Goal: Task Accomplishment & Management: Manage account settings

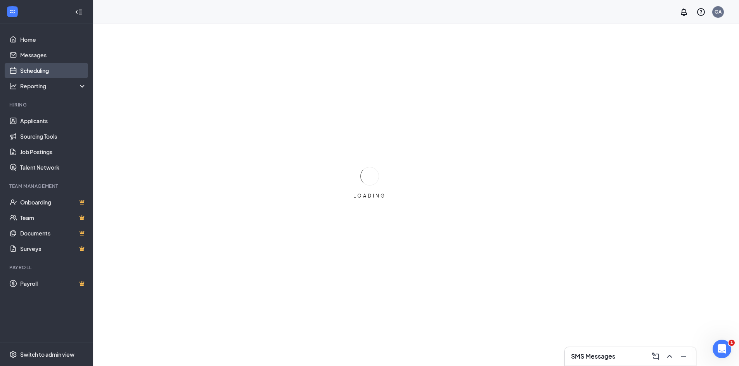
click at [23, 71] on link "Scheduling" at bounding box center [53, 71] width 66 height 16
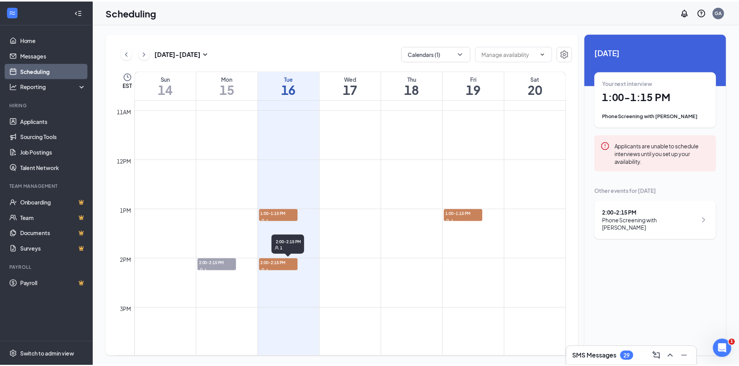
scroll to position [459, 0]
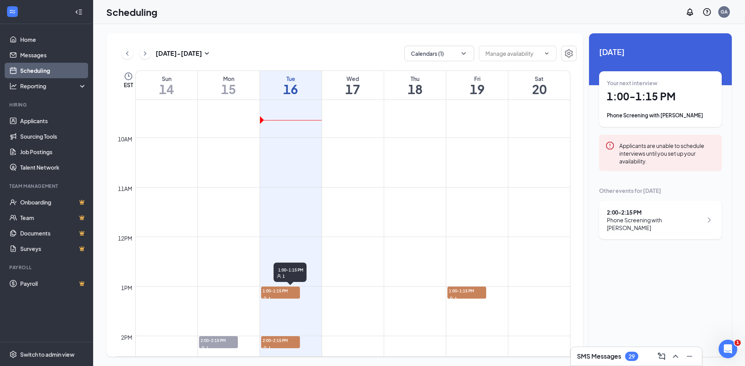
click at [262, 290] on span "1:00-1:15 PM" at bounding box center [280, 291] width 39 height 8
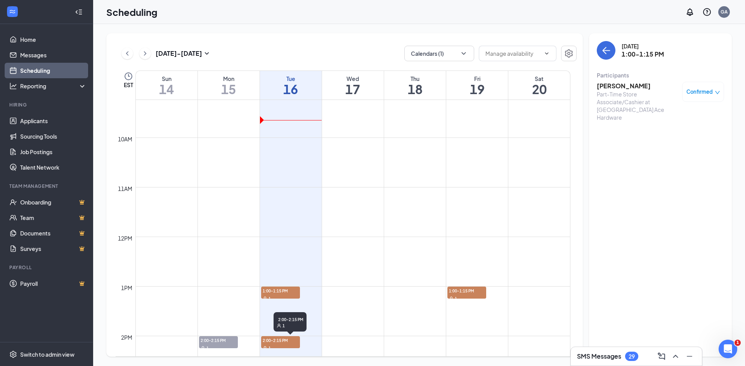
click at [278, 346] on div "1" at bounding box center [280, 348] width 39 height 8
click at [457, 291] on span "1:00-1:15 PM" at bounding box center [466, 291] width 39 height 8
click at [40, 123] on link "Applicants" at bounding box center [53, 121] width 66 height 16
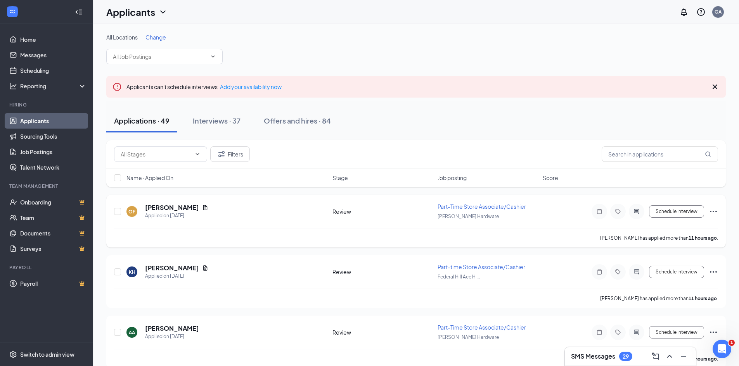
click at [448, 205] on span "Part-Time Store Associate/Cashier" at bounding box center [481, 206] width 88 height 7
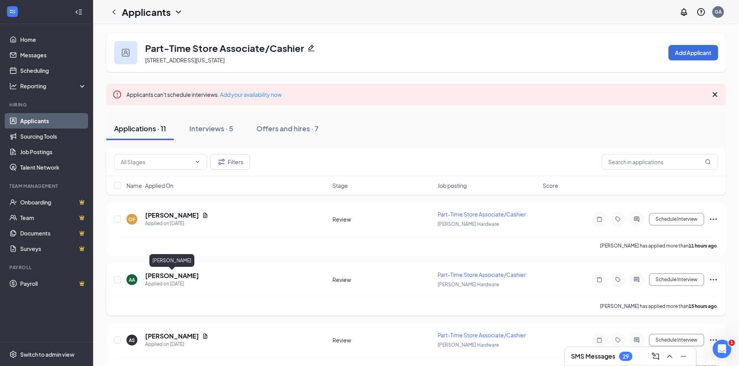
click at [166, 275] on h5 "[PERSON_NAME]" at bounding box center [172, 276] width 54 height 9
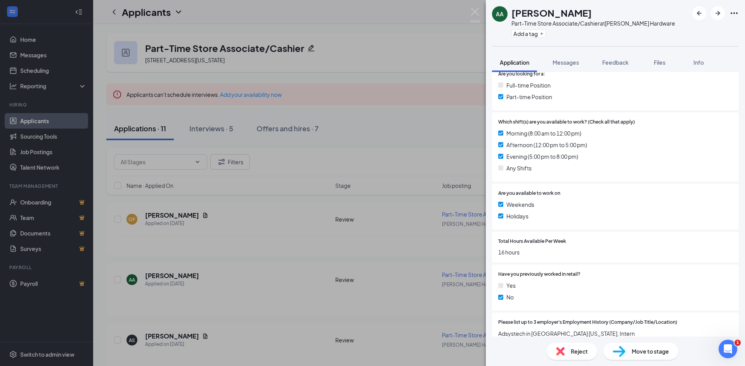
scroll to position [310, 0]
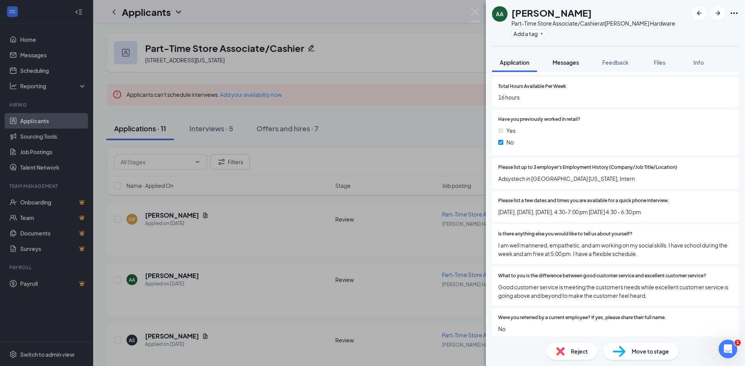
click at [573, 69] on button "Messages" at bounding box center [565, 62] width 42 height 19
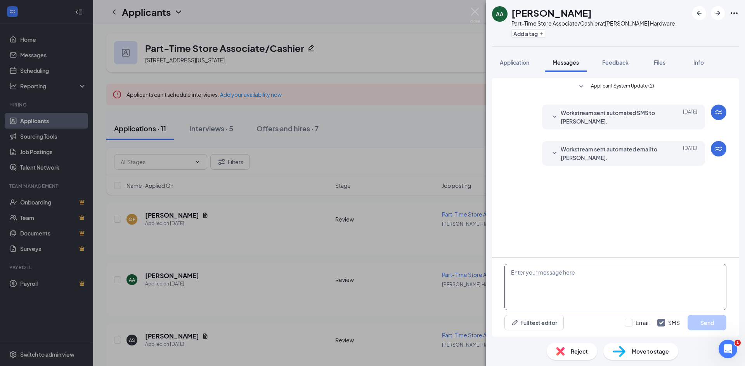
click at [592, 295] on textarea at bounding box center [615, 287] width 222 height 47
click at [632, 321] on input "Email" at bounding box center [636, 323] width 25 height 8
checkbox input "true"
click at [607, 292] on textarea at bounding box center [615, 287] width 222 height 47
click at [599, 271] on textarea "Hi [PERSON_NAME]! Good morning!" at bounding box center [615, 287] width 222 height 47
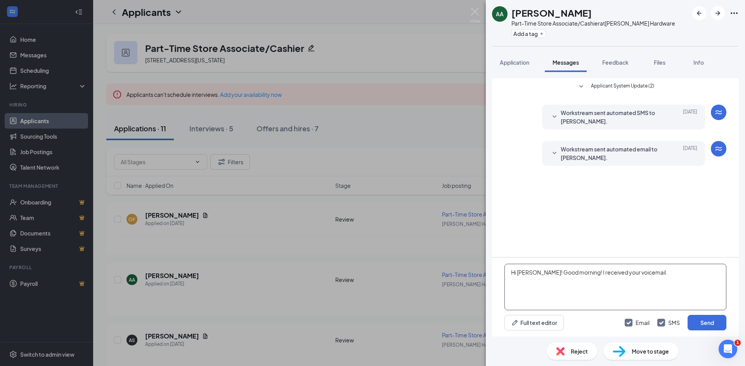
click at [600, 273] on textarea "Hi [PERSON_NAME]! Good morning! I received your voicemail." at bounding box center [615, 287] width 222 height 47
click at [558, 281] on textarea "Hi [PERSON_NAME]! Good morning! I just wanted to let you know that I received y…" at bounding box center [615, 287] width 222 height 47
drag, startPoint x: 603, startPoint y: 285, endPoint x: 566, endPoint y: 282, distance: 36.9
click at [566, 282] on textarea "Hi [PERSON_NAME]! Good morning! I just wanted to let you know that I received y…" at bounding box center [615, 287] width 222 height 47
click at [663, 284] on textarea "Hi [PERSON_NAME]! Good morning! I just wanted to let you know that I received y…" at bounding box center [615, 287] width 222 height 47
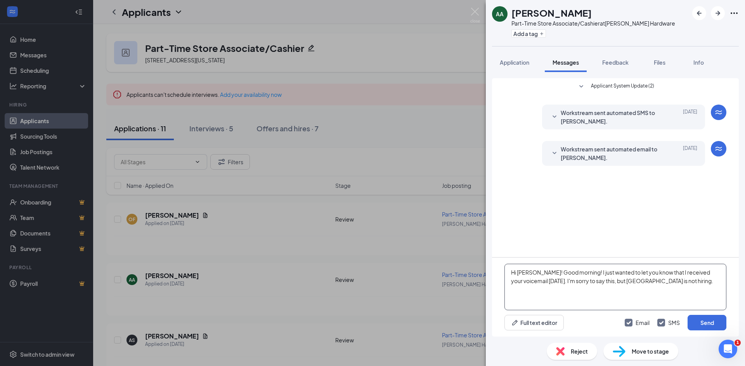
click at [665, 284] on textarea "Hi [PERSON_NAME]! Good morning! I just wanted to let you know that I received y…" at bounding box center [615, 287] width 222 height 47
click at [662, 284] on textarea "Hi [PERSON_NAME]! Good morning! I just wanted to let you know that I received y…" at bounding box center [615, 287] width 222 height 47
click at [712, 290] on textarea "Hi [PERSON_NAME]! Good morning! I just wanted to let you know that I received y…" at bounding box center [615, 287] width 222 height 47
drag, startPoint x: 712, startPoint y: 280, endPoint x: 497, endPoint y: 275, distance: 214.5
click at [497, 275] on div "Hi [PERSON_NAME]! Good morning! I just wanted to let you know that I received y…" at bounding box center [615, 297] width 247 height 79
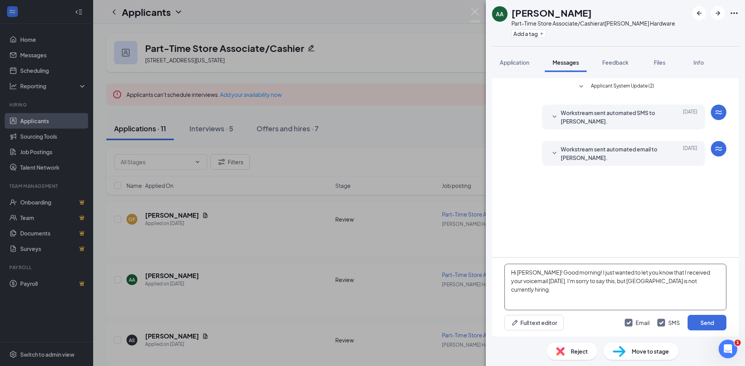
click at [547, 282] on textarea "Hi [PERSON_NAME]! Good morning! I just wanted to let you know that I received y…" at bounding box center [615, 287] width 222 height 47
click at [705, 282] on textarea "Hi [PERSON_NAME]! Good morning! I just wanted to let you know that I received y…" at bounding box center [615, 287] width 222 height 47
click at [651, 282] on textarea "Hi [PERSON_NAME]! Good morning! I just wanted to let you know that I received y…" at bounding box center [615, 287] width 222 height 47
click at [643, 284] on textarea "Hi [PERSON_NAME]! Good morning! I just wanted to let you know that I received y…" at bounding box center [615, 287] width 222 height 47
click at [643, 289] on textarea "Hi [PERSON_NAME]! Good morning! I just wanted to let you know that I received y…" at bounding box center [615, 287] width 222 height 47
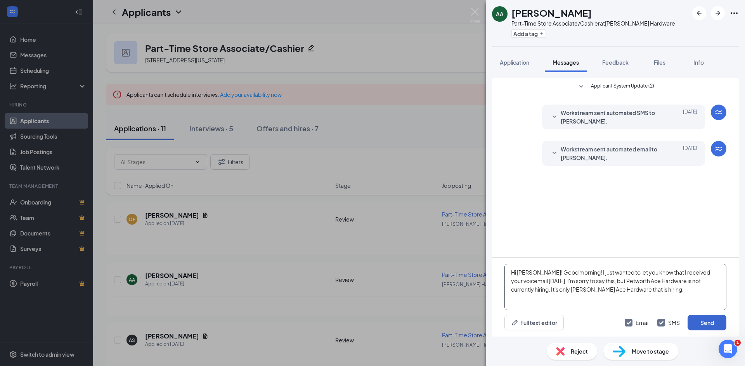
type textarea "Hi [PERSON_NAME]! Good morning! I just wanted to let you know that I received y…"
click at [709, 321] on button "Send" at bounding box center [706, 323] width 39 height 16
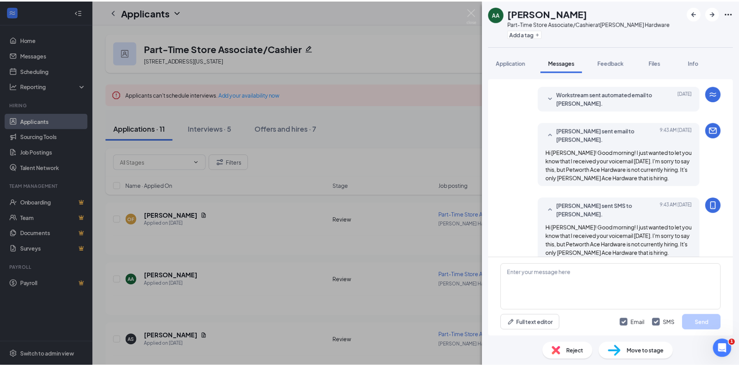
scroll to position [67, 0]
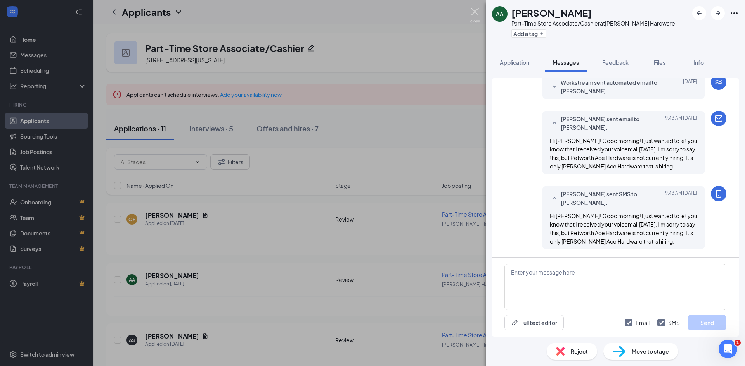
click at [473, 16] on img at bounding box center [475, 15] width 10 height 15
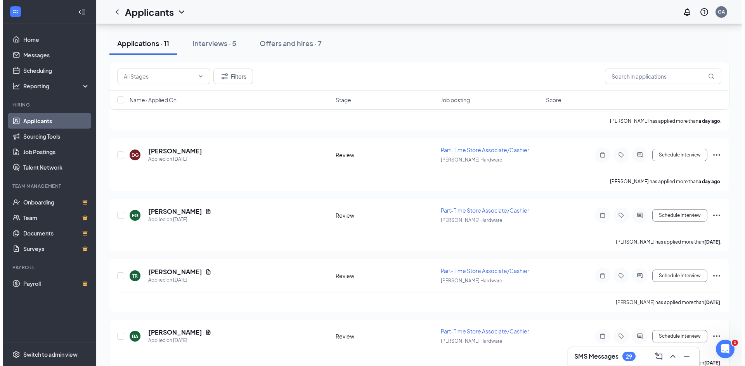
scroll to position [388, 0]
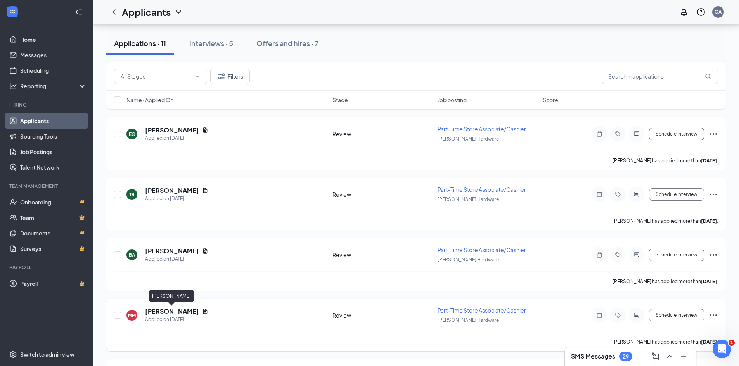
click at [171, 308] on h5 "[PERSON_NAME]" at bounding box center [172, 312] width 54 height 9
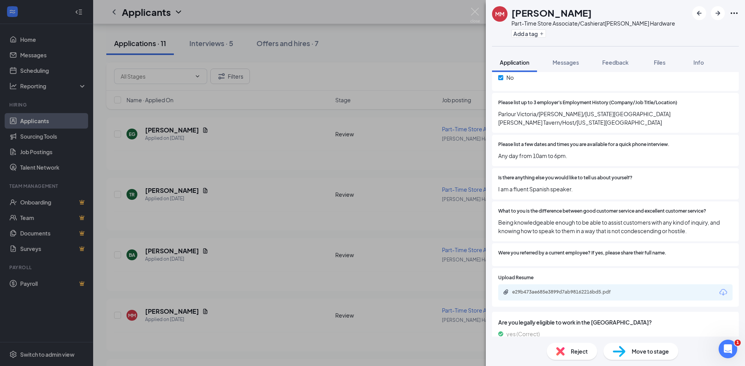
scroll to position [377, 0]
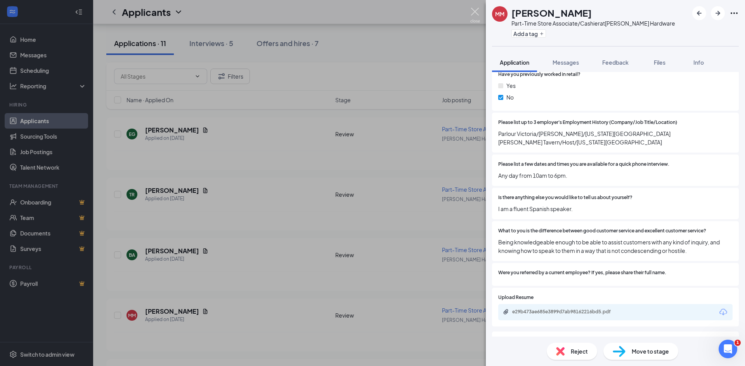
click at [474, 8] on img at bounding box center [475, 15] width 10 height 15
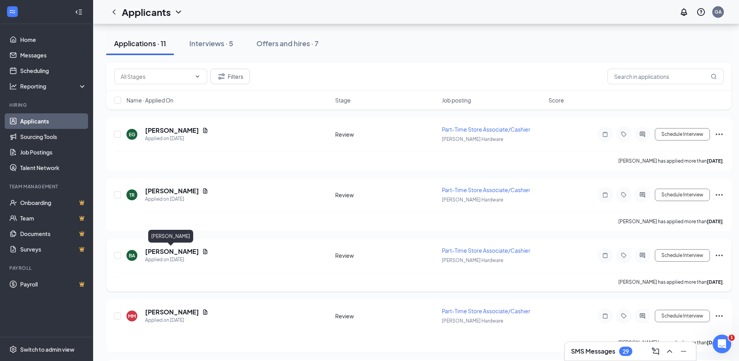
click at [164, 252] on h5 "[PERSON_NAME]" at bounding box center [172, 251] width 54 height 9
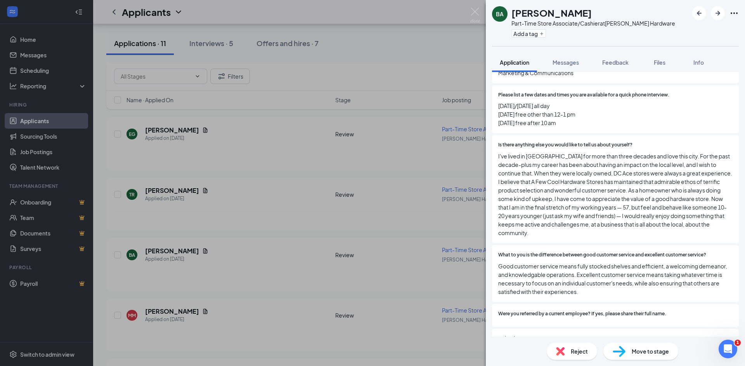
scroll to position [543, 0]
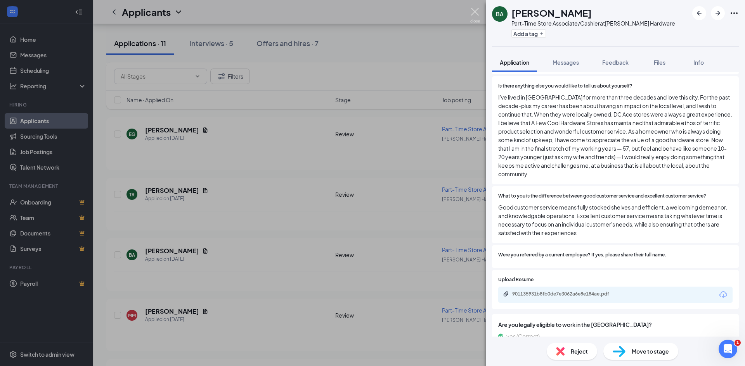
click at [477, 11] on img at bounding box center [475, 15] width 10 height 15
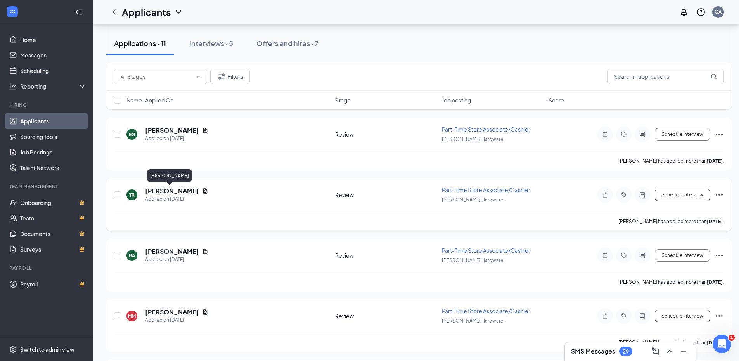
click at [166, 191] on h5 "[PERSON_NAME]" at bounding box center [172, 191] width 54 height 9
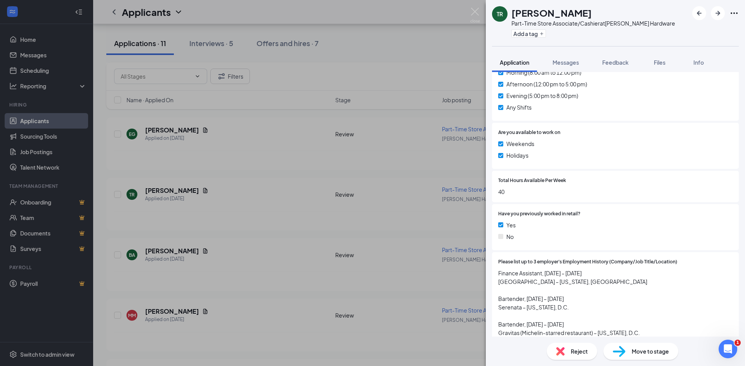
scroll to position [194, 0]
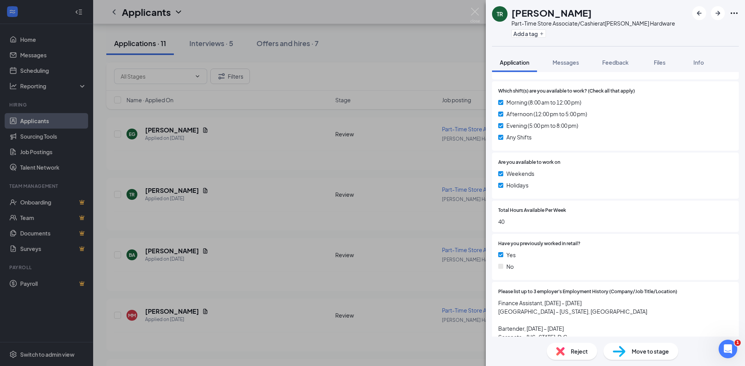
click at [480, 16] on div "TR [PERSON_NAME] Part-Time Store Associate/Cashier at [PERSON_NAME] Hardware Ad…" at bounding box center [372, 183] width 745 height 366
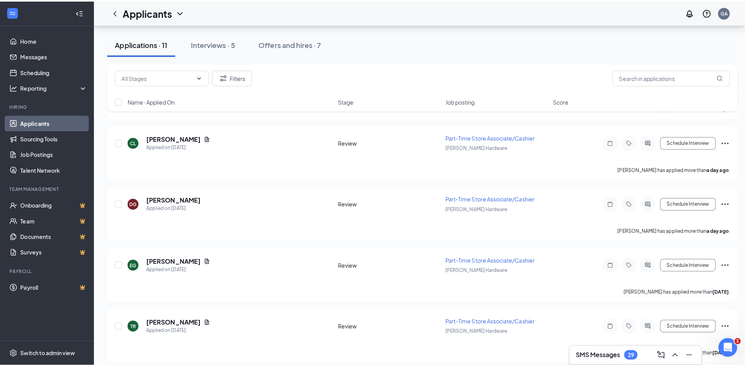
scroll to position [233, 0]
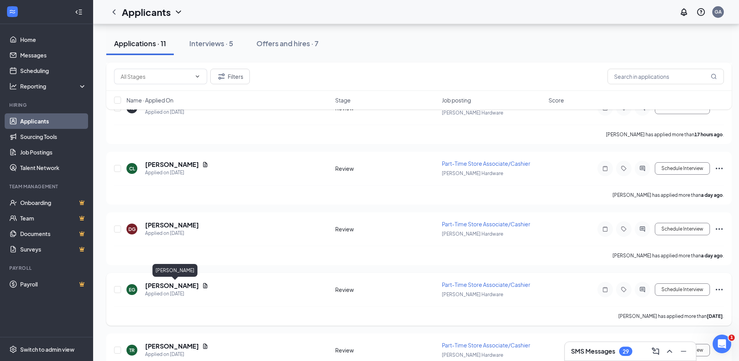
click at [185, 287] on h5 "[PERSON_NAME]" at bounding box center [172, 285] width 54 height 9
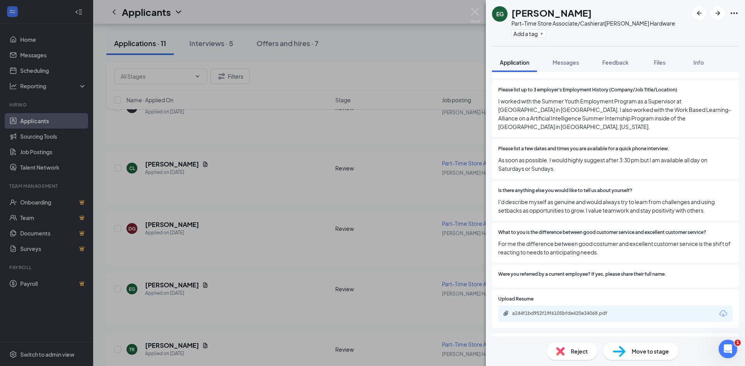
scroll to position [233, 0]
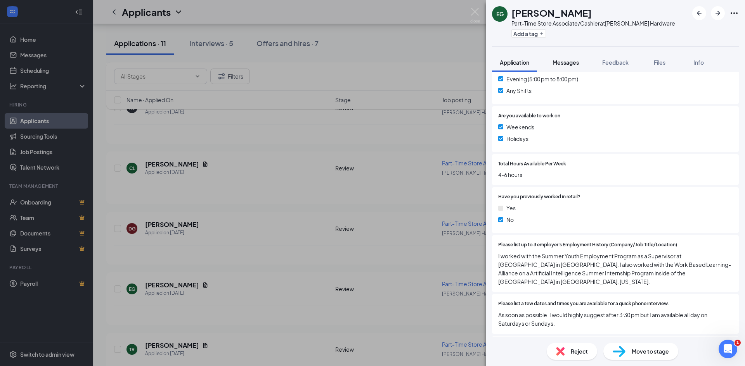
click at [560, 68] on button "Messages" at bounding box center [565, 62] width 42 height 19
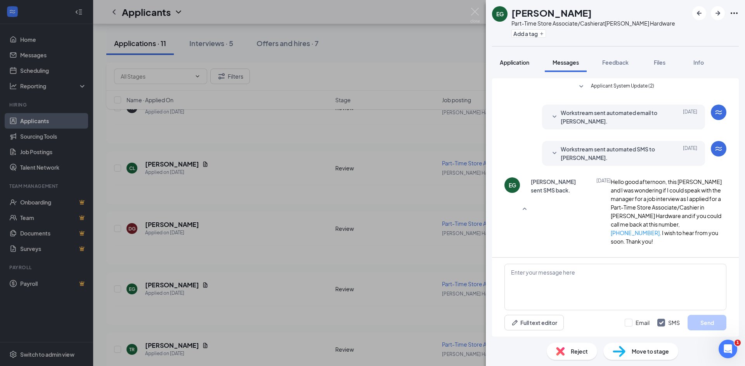
scroll to position [9, 0]
click at [520, 67] on button "Application" at bounding box center [514, 62] width 45 height 19
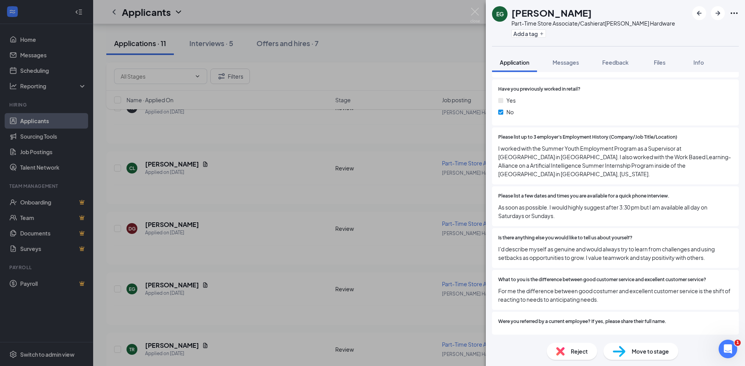
scroll to position [349, 0]
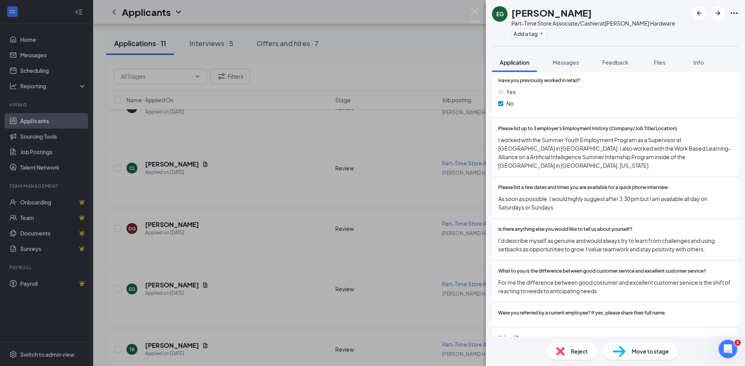
click at [565, 361] on div "Reject Move to stage" at bounding box center [615, 351] width 259 height 29
click at [577, 353] on span "Reject" at bounding box center [578, 351] width 17 height 9
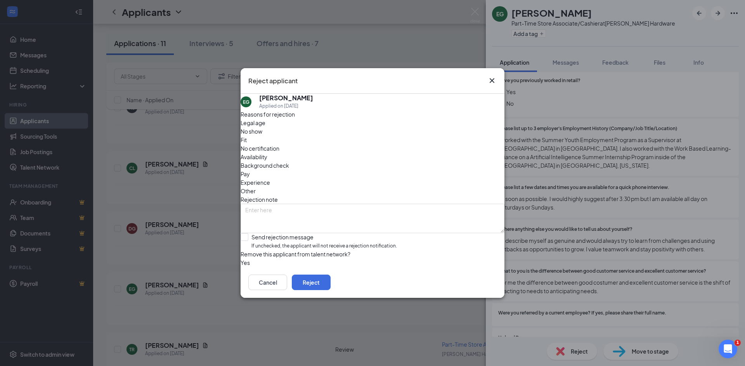
click at [419, 153] on div "Availability" at bounding box center [372, 157] width 264 height 9
click at [487, 76] on icon "Cross" at bounding box center [491, 80] width 9 height 9
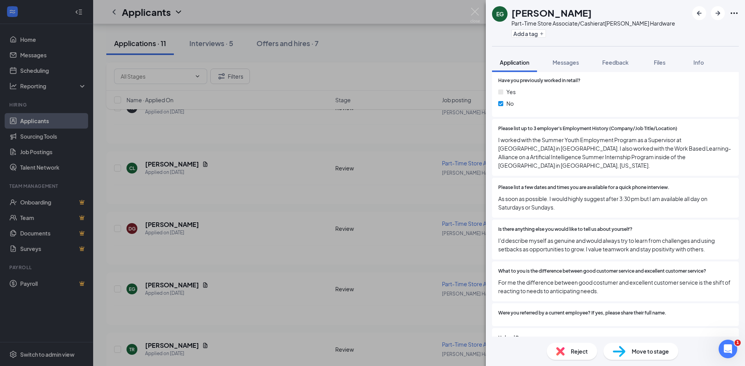
click at [577, 348] on span "Reject" at bounding box center [578, 351] width 17 height 9
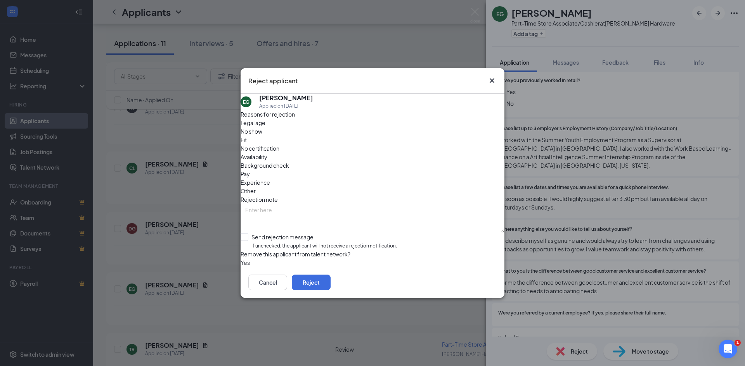
click at [418, 153] on div "Availability" at bounding box center [372, 157] width 264 height 9
click at [256, 187] on span "Other" at bounding box center [247, 191] width 15 height 9
click at [252, 233] on input "Send rejection message If unchecked, the applicant will not receive a rejection…" at bounding box center [318, 241] width 156 height 17
checkbox input "true"
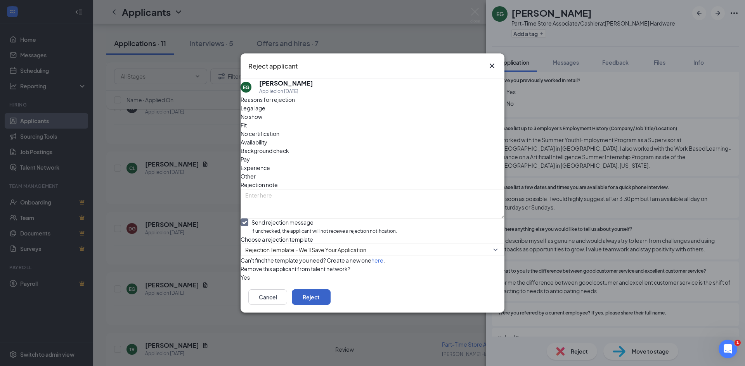
click at [330, 305] on button "Reject" at bounding box center [311, 298] width 39 height 16
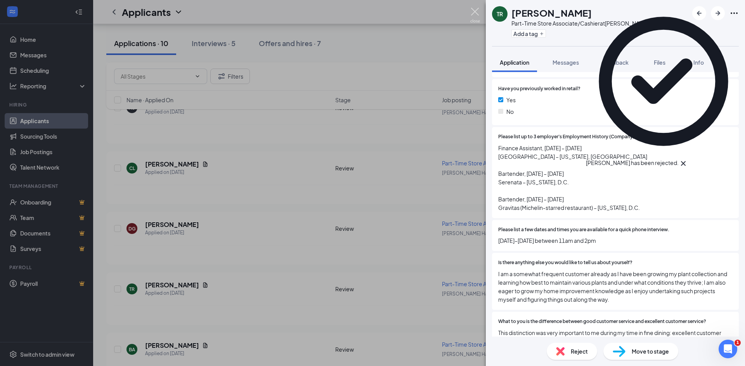
click at [479, 17] on img at bounding box center [475, 15] width 10 height 15
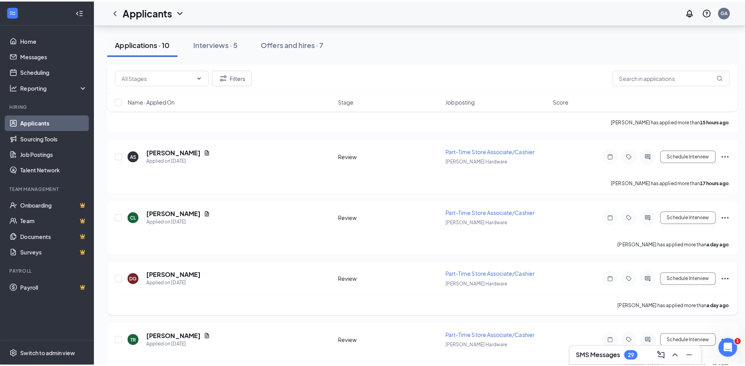
scroll to position [155, 0]
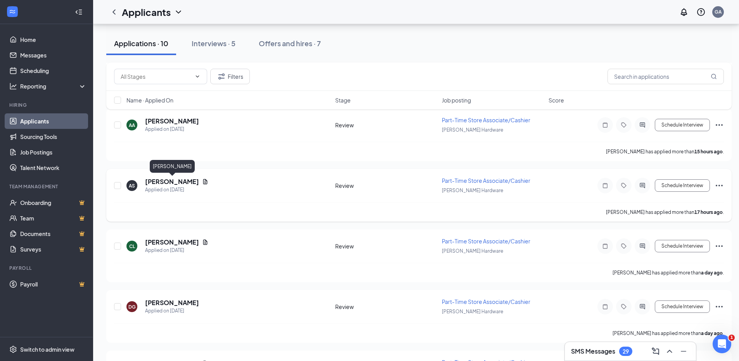
click at [164, 181] on h5 "[PERSON_NAME]" at bounding box center [172, 181] width 54 height 9
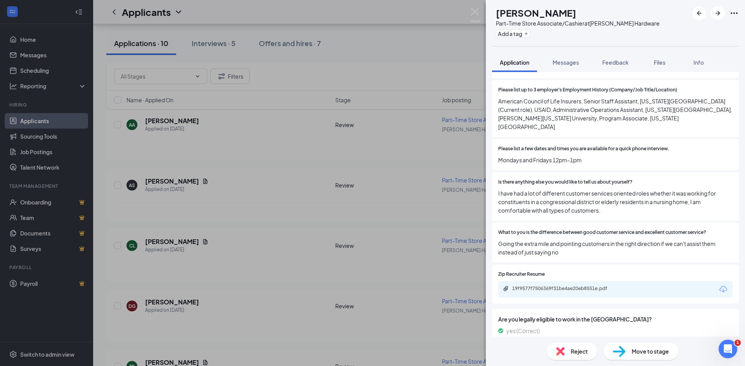
scroll to position [271, 0]
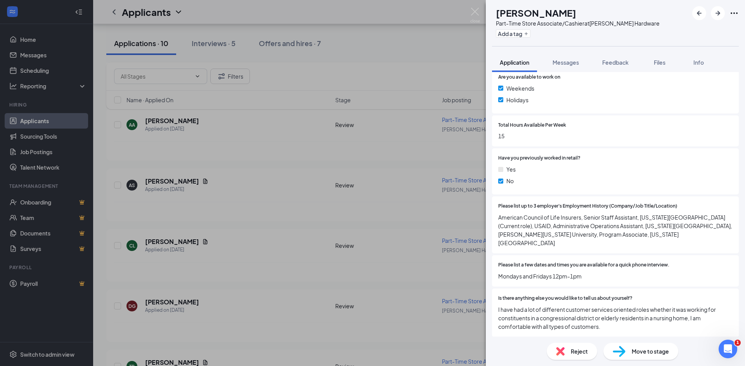
click at [570, 346] on div "Reject" at bounding box center [571, 351] width 50 height 17
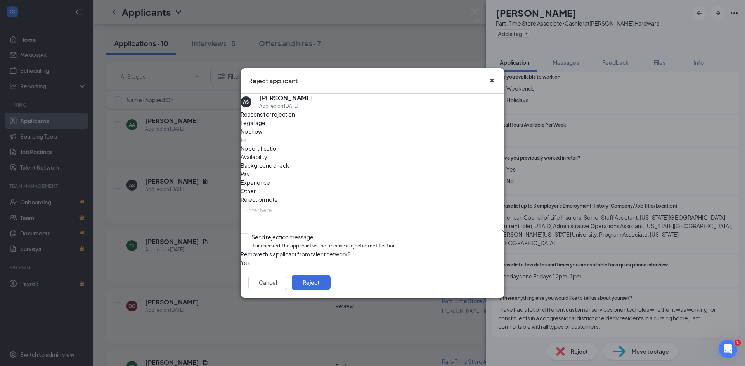
click at [267, 153] on span "Availability" at bounding box center [253, 157] width 27 height 9
click at [382, 187] on div "Other" at bounding box center [372, 191] width 264 height 9
click at [256, 187] on span "Other" at bounding box center [247, 191] width 15 height 9
click at [252, 233] on input "Send rejection message If unchecked, the applicant will not receive a rejection…" at bounding box center [318, 241] width 156 height 17
checkbox input "true"
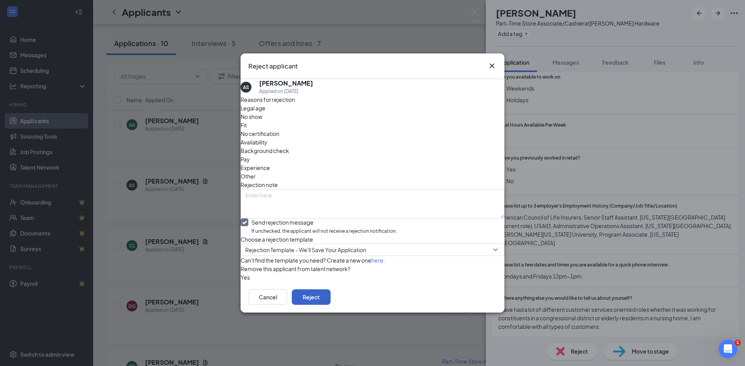
click at [330, 305] on button "Reject" at bounding box center [311, 298] width 39 height 16
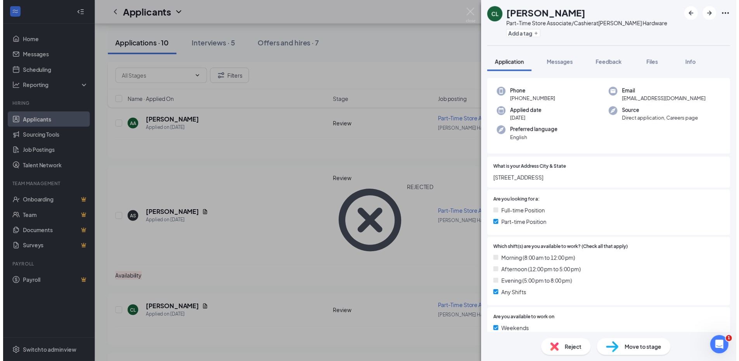
scroll to position [155, 0]
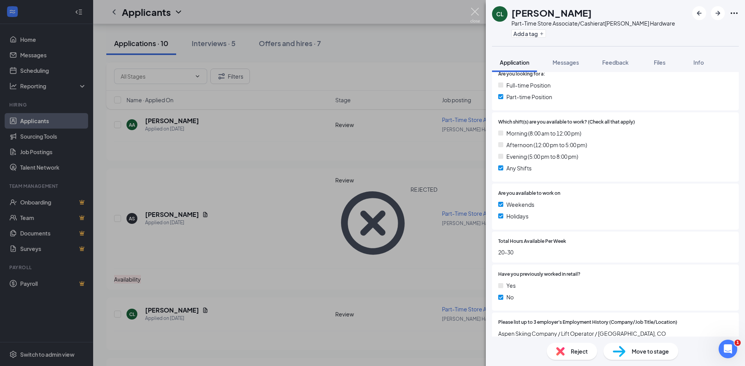
click at [472, 13] on img at bounding box center [475, 15] width 10 height 15
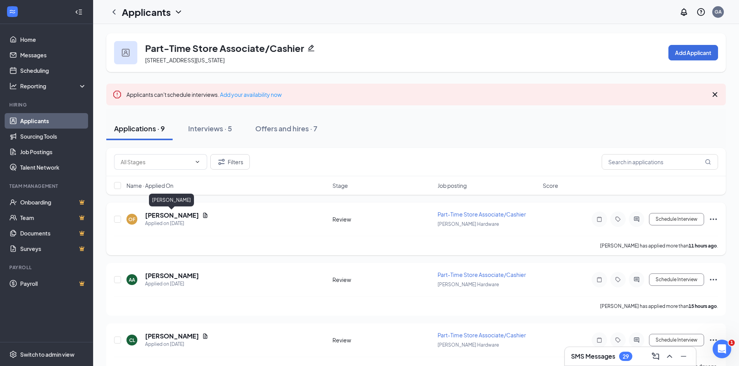
click at [169, 218] on h5 "[PERSON_NAME]" at bounding box center [172, 215] width 54 height 9
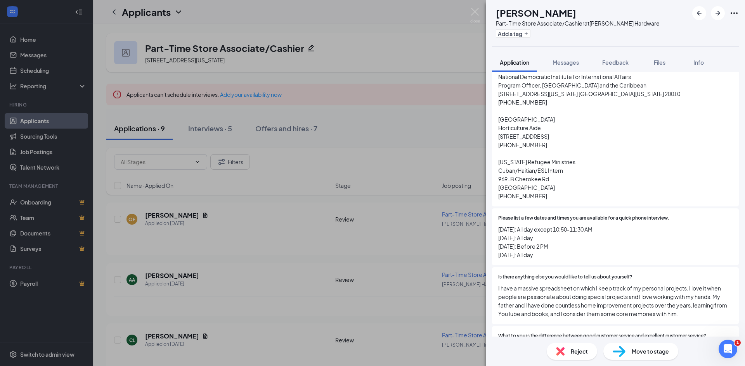
scroll to position [582, 0]
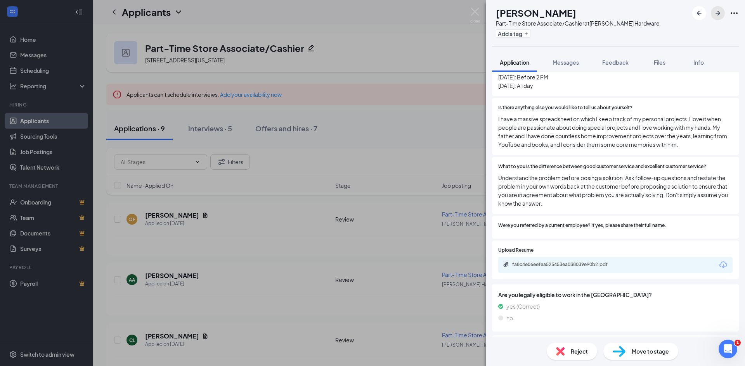
click at [718, 17] on icon "ArrowRight" at bounding box center [717, 13] width 9 height 9
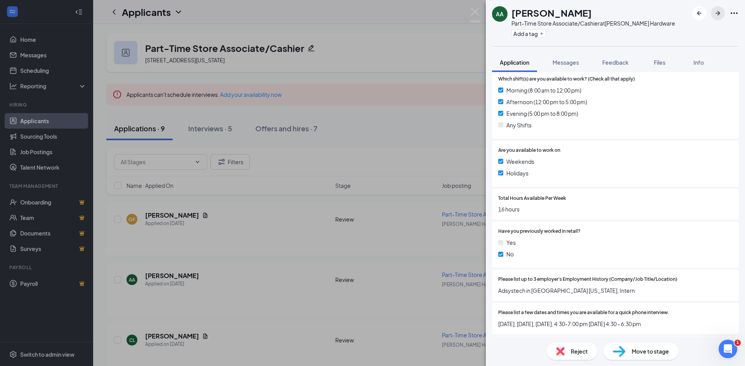
scroll to position [349, 0]
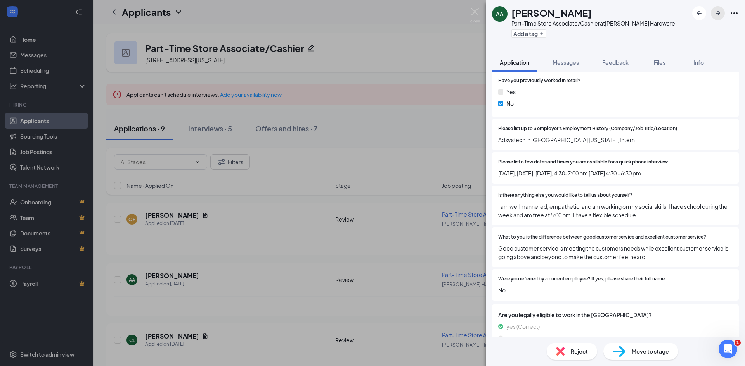
click at [720, 13] on icon "ArrowRight" at bounding box center [717, 13] width 9 height 9
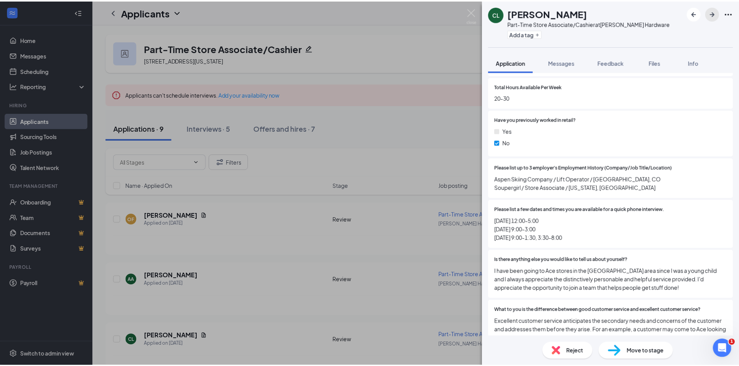
scroll to position [427, 0]
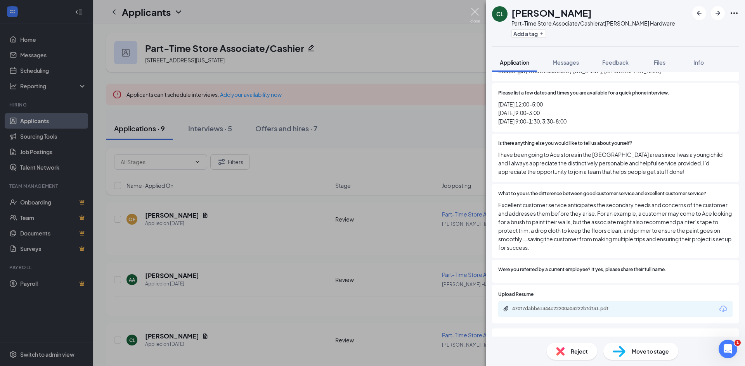
click at [478, 12] on img at bounding box center [475, 15] width 10 height 15
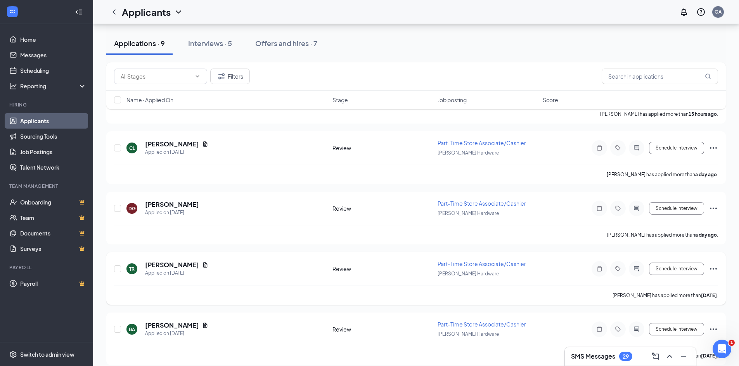
scroll to position [927, 0]
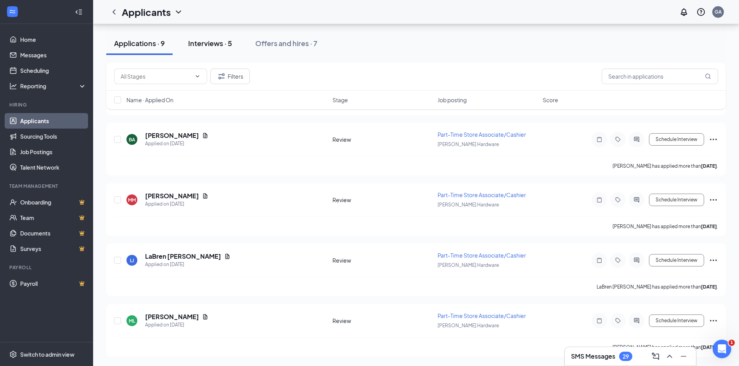
click at [217, 40] on div "Interviews · 5" at bounding box center [210, 43] width 44 height 10
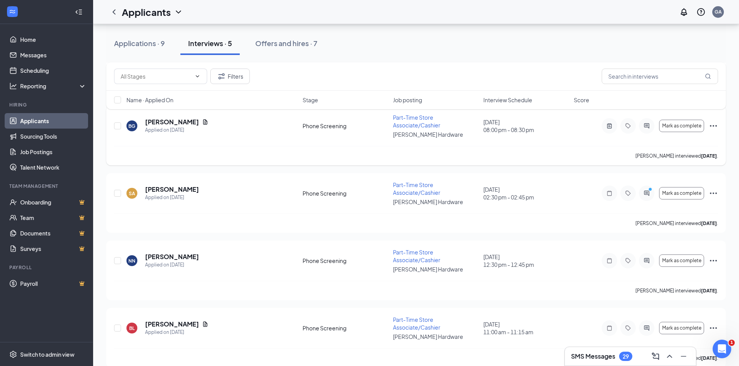
scroll to position [169, 0]
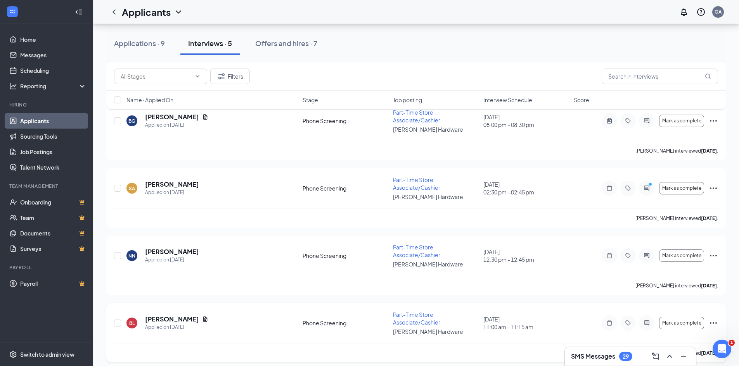
click at [709, 320] on icon "Ellipses" at bounding box center [713, 323] width 9 height 9
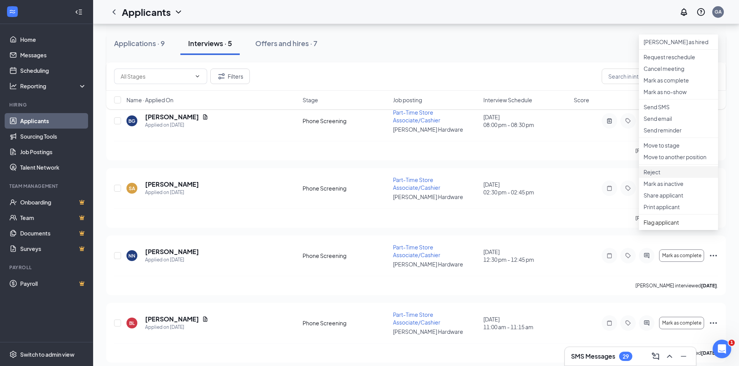
click at [667, 176] on p "Reject" at bounding box center [678, 172] width 70 height 8
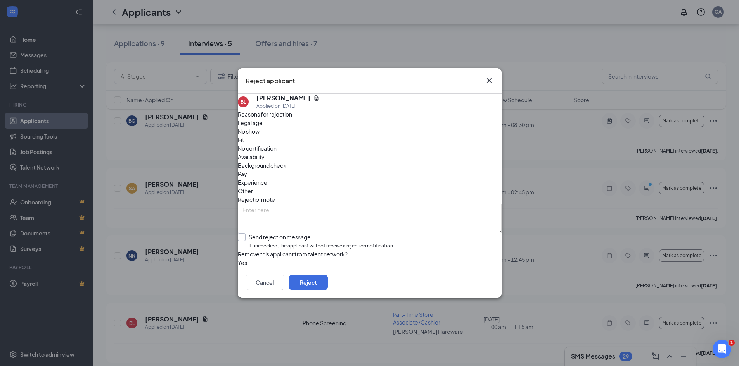
click at [257, 233] on input "Send rejection message If unchecked, the applicant will not receive a rejection…" at bounding box center [316, 241] width 156 height 17
checkbox input "true"
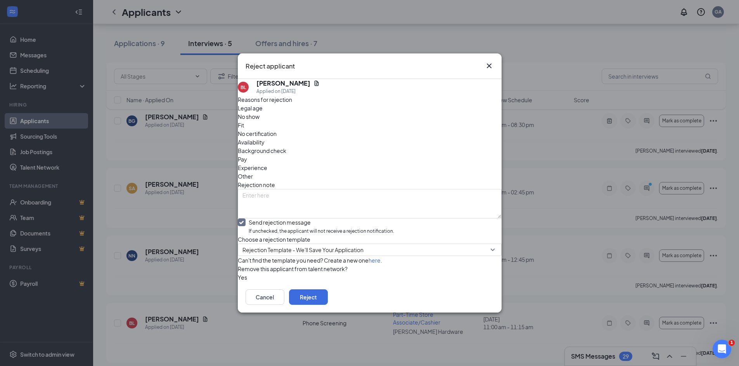
click at [381, 172] on div "Other" at bounding box center [370, 176] width 264 height 9
click at [259, 118] on span "No show" at bounding box center [249, 116] width 22 height 9
click at [328, 305] on button "Reject" at bounding box center [308, 298] width 39 height 16
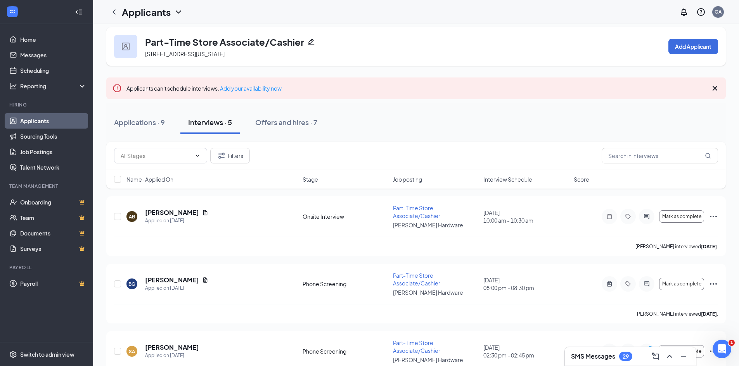
scroll to position [0, 0]
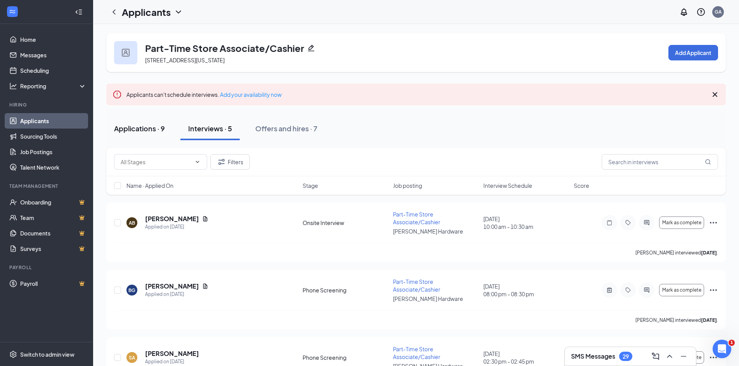
click at [157, 128] on div "Applications · 9" at bounding box center [139, 129] width 51 height 10
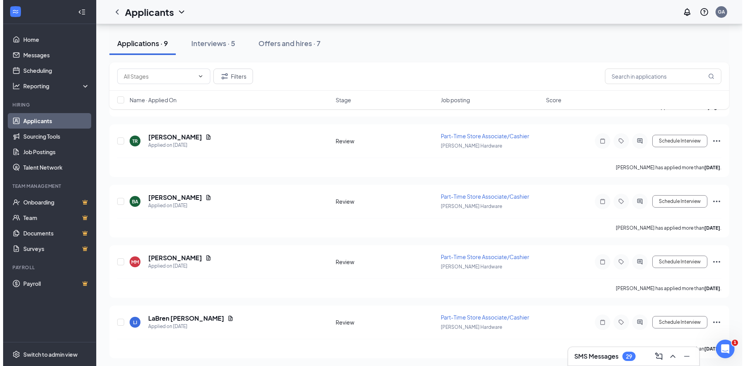
scroll to position [382, 0]
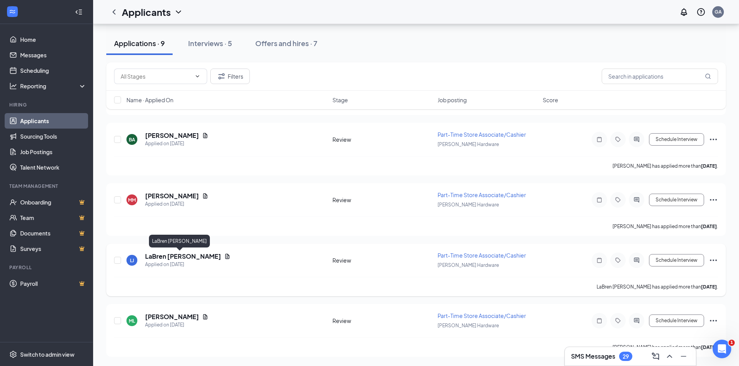
click at [164, 259] on h5 "LaBren [PERSON_NAME]" at bounding box center [183, 256] width 76 height 9
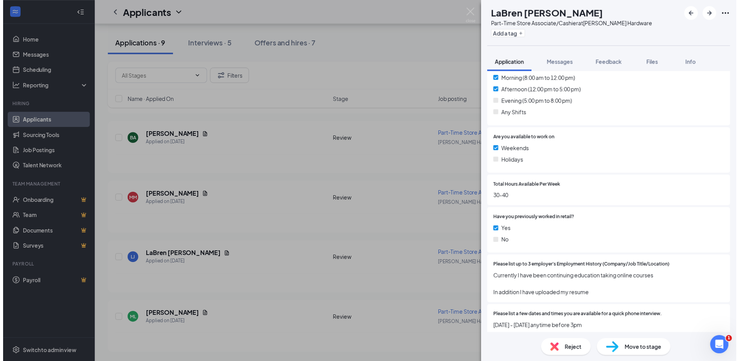
scroll to position [349, 0]
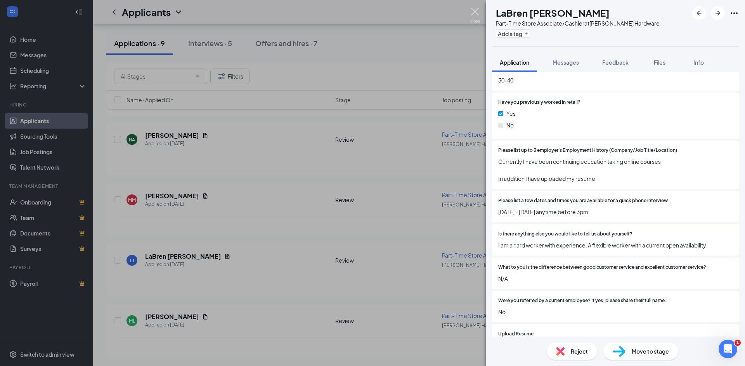
click at [474, 9] on img at bounding box center [475, 15] width 10 height 15
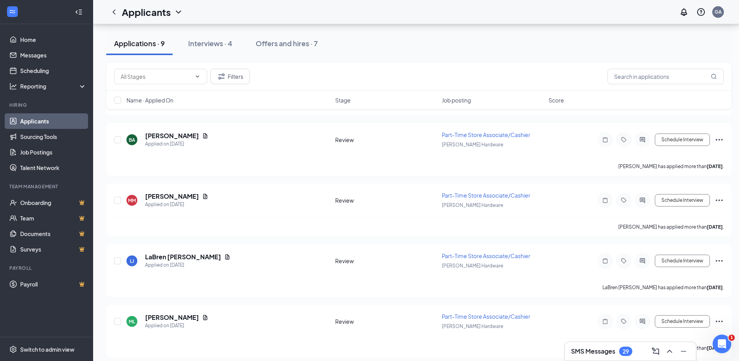
click at [28, 122] on link "Applicants" at bounding box center [53, 121] width 66 height 16
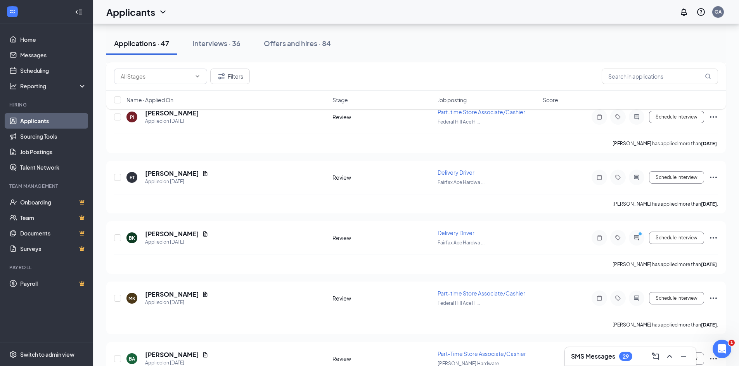
scroll to position [745, 0]
